Goal: Transaction & Acquisition: Obtain resource

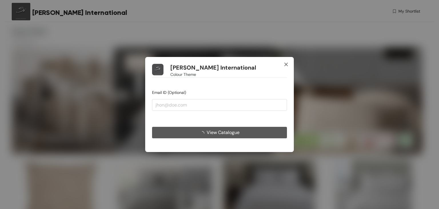
click at [285, 64] on icon "close" at bounding box center [286, 64] width 5 height 5
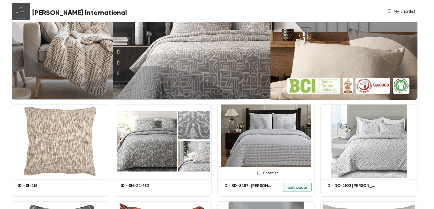
scroll to position [86, 0]
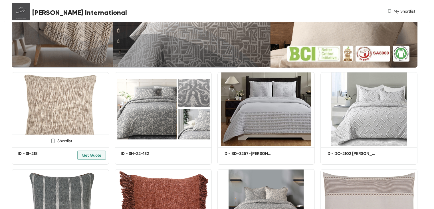
click at [55, 140] on span at bounding box center [52, 141] width 9 height 9
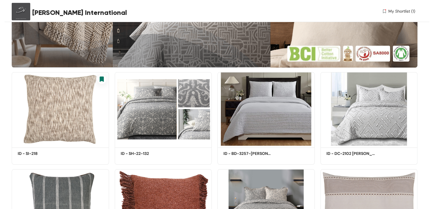
click at [406, 9] on span "My Shortlist (1)" at bounding box center [402, 11] width 27 height 6
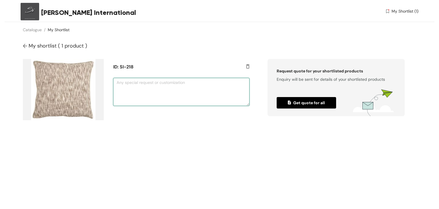
click at [129, 88] on textarea at bounding box center [181, 92] width 136 height 28
click at [24, 43] on img at bounding box center [26, 46] width 6 height 6
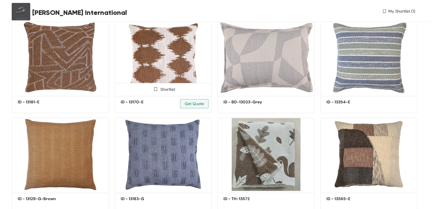
scroll to position [350, 0]
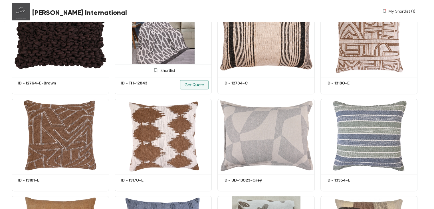
click at [181, 53] on img at bounding box center [163, 38] width 97 height 73
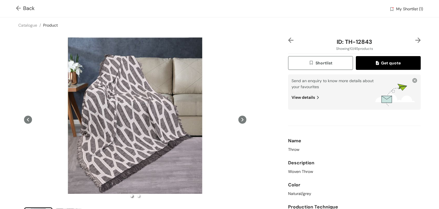
click at [328, 63] on span "Shortlist" at bounding box center [320, 63] width 24 height 7
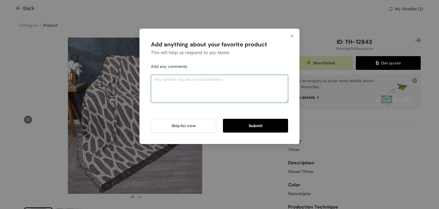
click at [185, 79] on textarea at bounding box center [219, 89] width 137 height 28
type textarea "ljh"
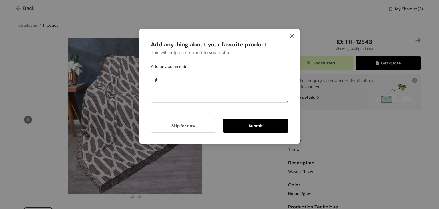
click at [295, 33] on span "Close" at bounding box center [291, 36] width 15 height 15
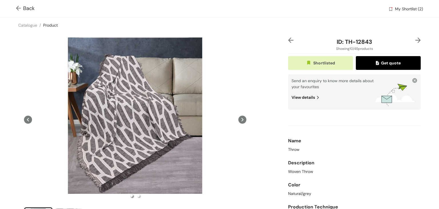
click at [17, 4] on div "Back My Shortlist (2)" at bounding box center [219, 8] width 439 height 17
click at [21, 6] on img at bounding box center [19, 9] width 7 height 6
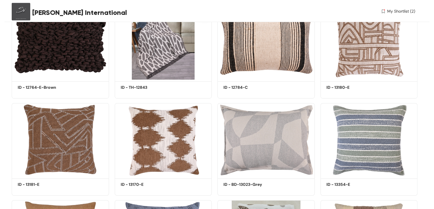
scroll to position [293, 0]
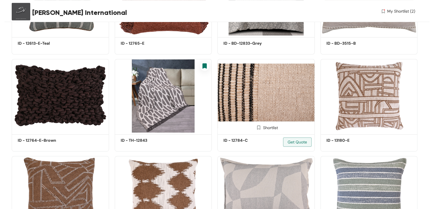
click at [277, 93] on img at bounding box center [266, 95] width 97 height 73
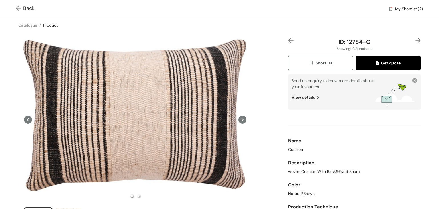
click at [326, 66] on button "Shortlist" at bounding box center [320, 63] width 65 height 14
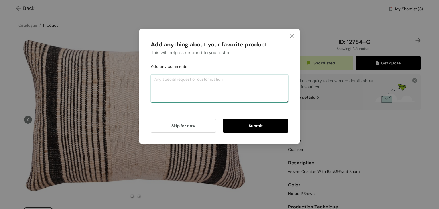
drag, startPoint x: 217, startPoint y: 93, endPoint x: 212, endPoint y: 77, distance: 16.9
click at [216, 118] on div "Add anything about your favorite product This will help us respond to you faste…" at bounding box center [219, 86] width 137 height 92
click at [290, 35] on icon "close" at bounding box center [291, 36] width 5 height 5
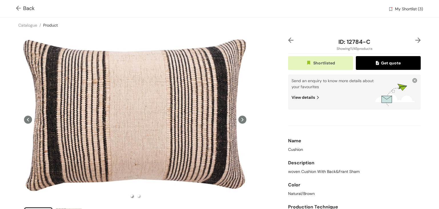
click at [307, 63] on img "button" at bounding box center [309, 63] width 7 height 6
click at [308, 63] on img "button" at bounding box center [311, 63] width 7 height 6
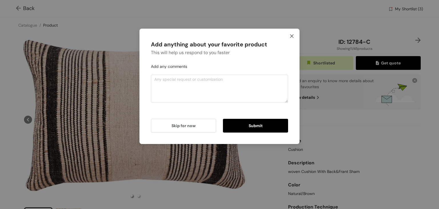
click at [294, 35] on span "Close" at bounding box center [291, 36] width 15 height 15
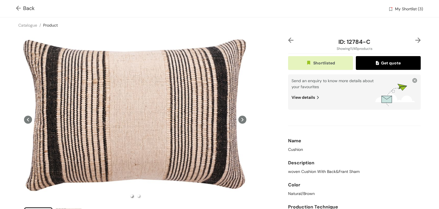
click at [306, 59] on button "Shortlisted" at bounding box center [320, 63] width 65 height 14
drag, startPoint x: 77, startPoint y: 31, endPoint x: 67, endPoint y: 62, distance: 32.7
click at [73, 36] on div "Back My Shortlist (2) Catalogue / Product / ID: 12784-C Showing 11 / 45 product…" at bounding box center [219, 204] width 439 height 408
click at [19, 8] on img at bounding box center [19, 9] width 7 height 6
